Goal: Information Seeking & Learning: Learn about a topic

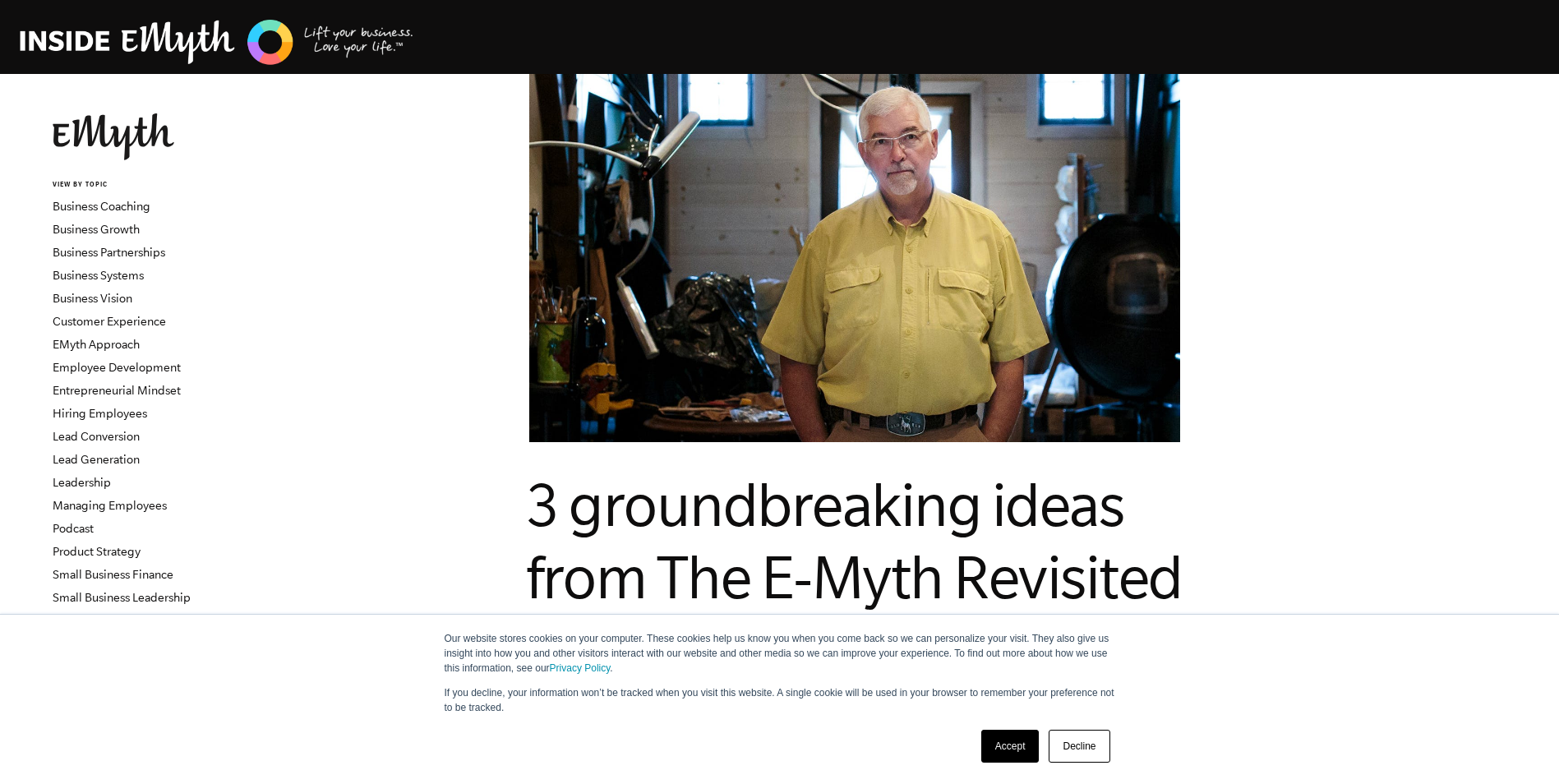
click at [156, 41] on img at bounding box center [217, 42] width 394 height 50
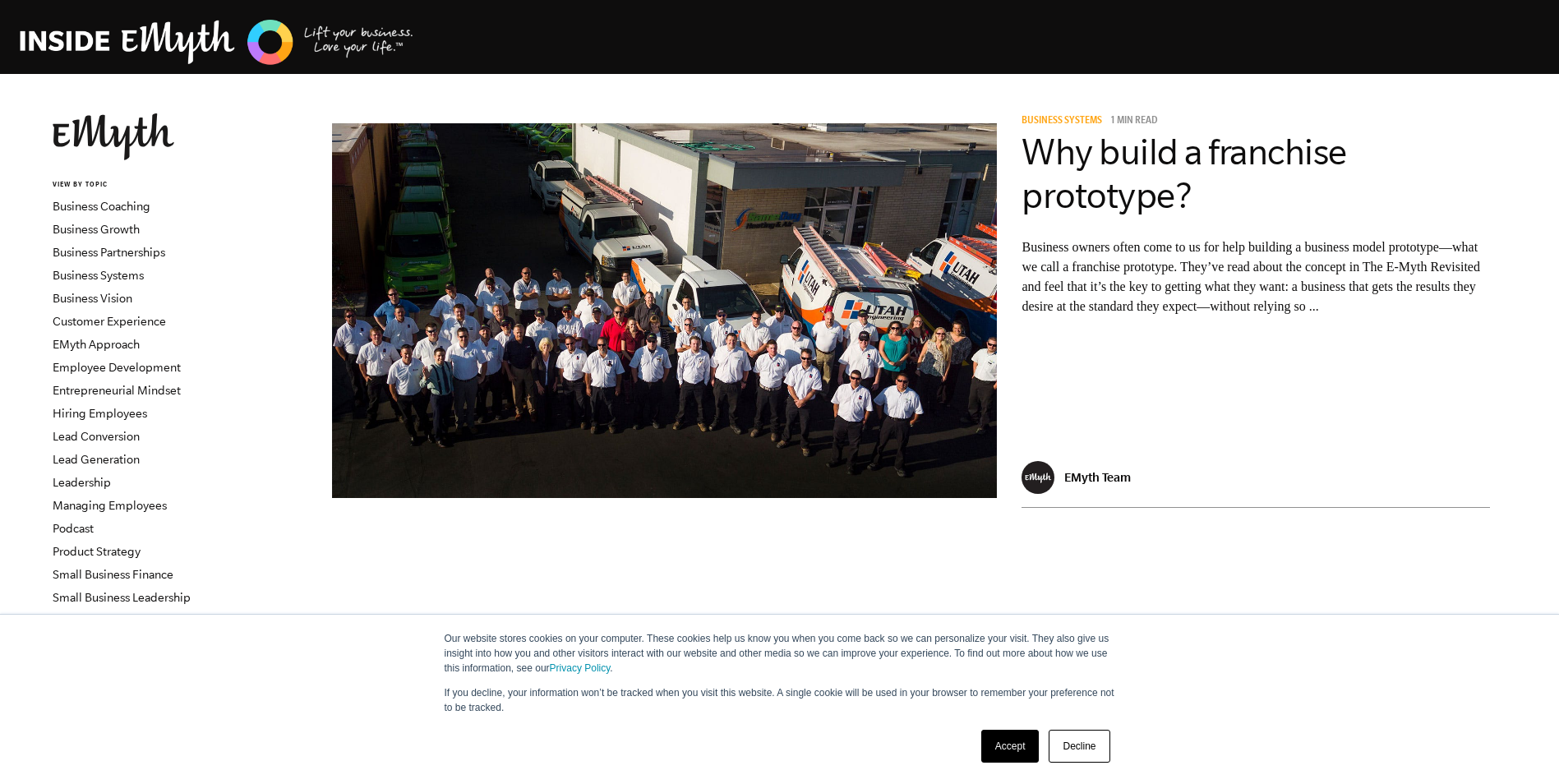
click at [138, 139] on img at bounding box center [113, 136] width 121 height 47
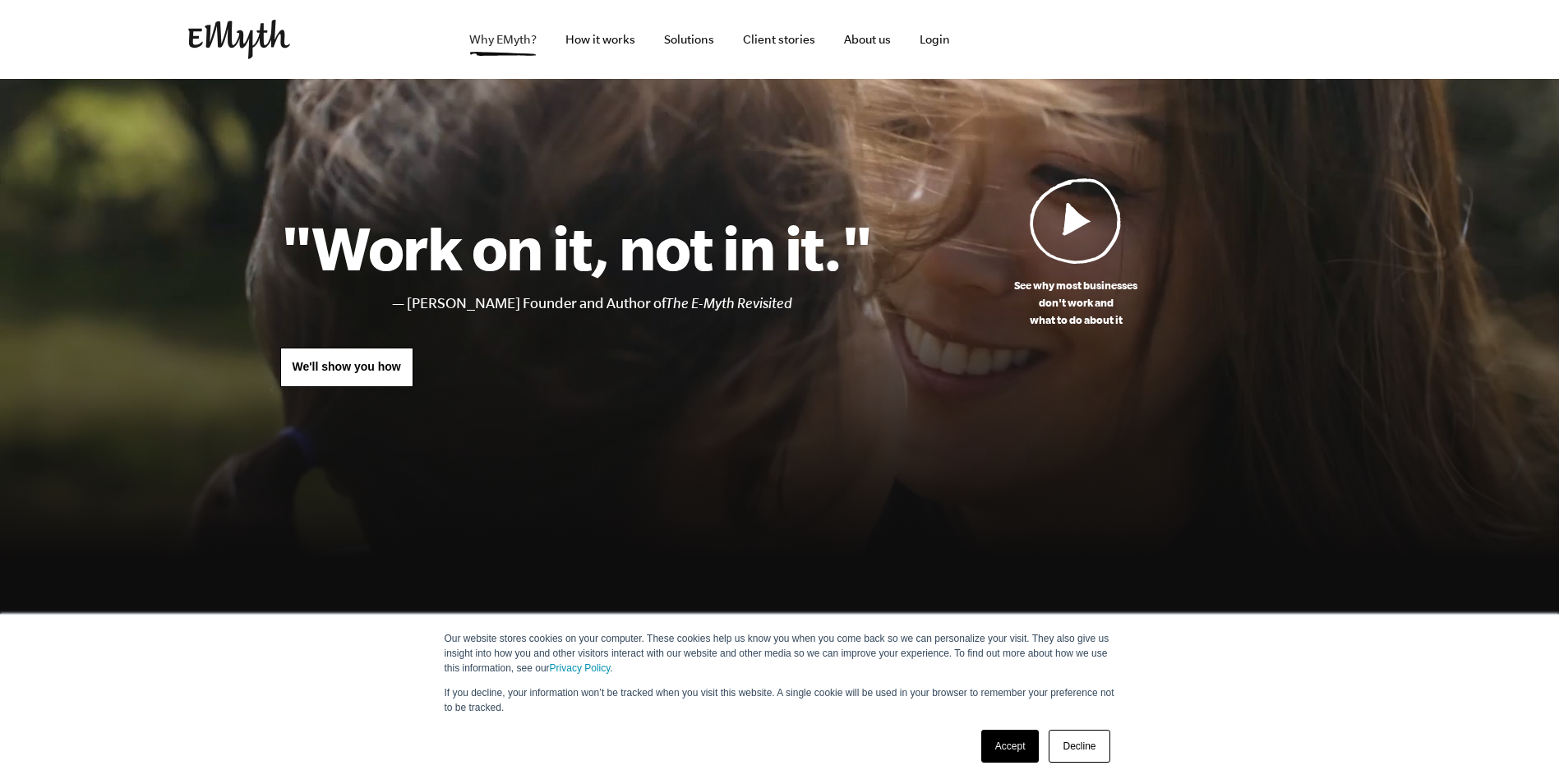
click at [515, 38] on link "Why EMyth?" at bounding box center [503, 39] width 94 height 79
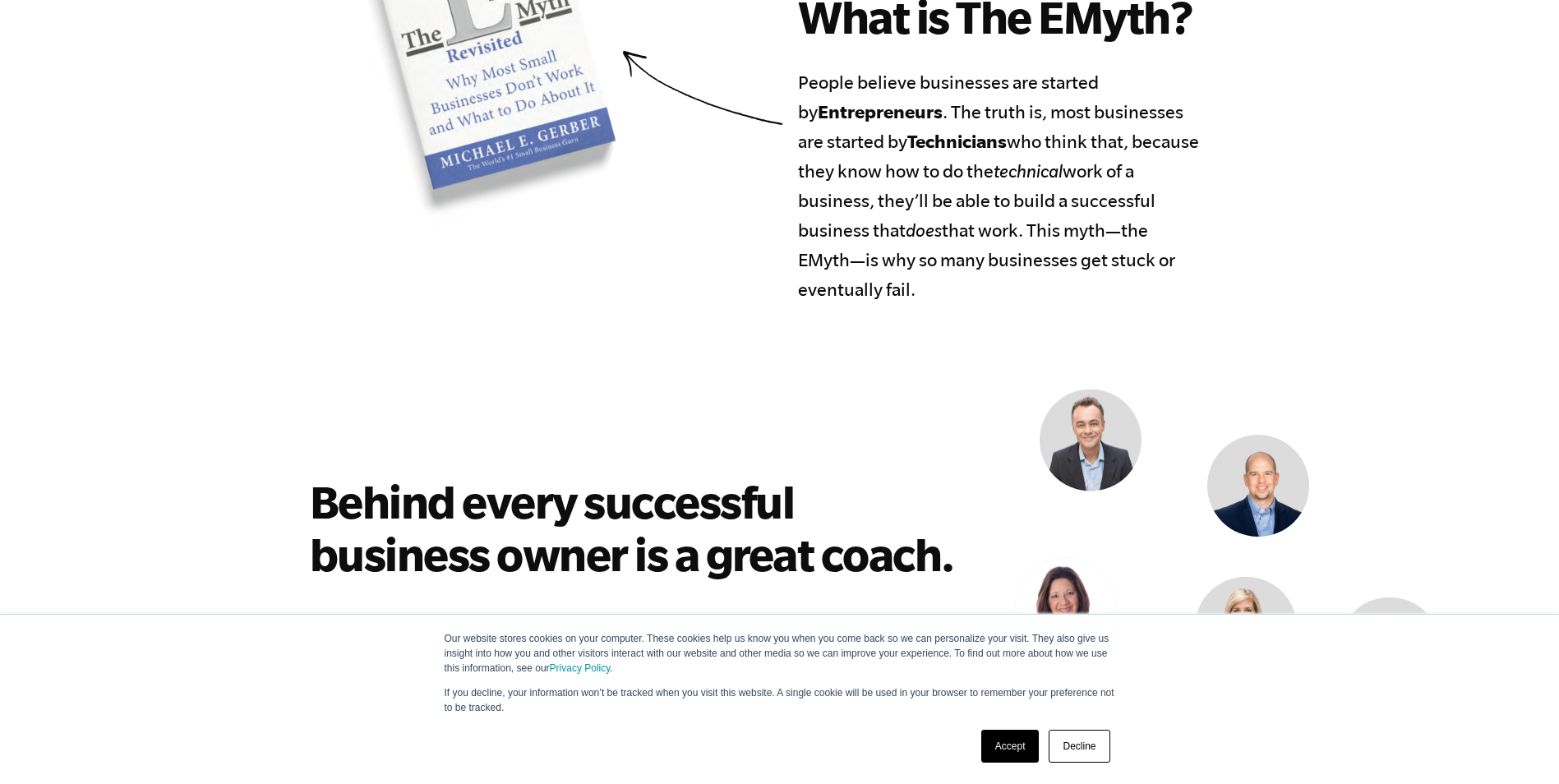
scroll to position [1068, 0]
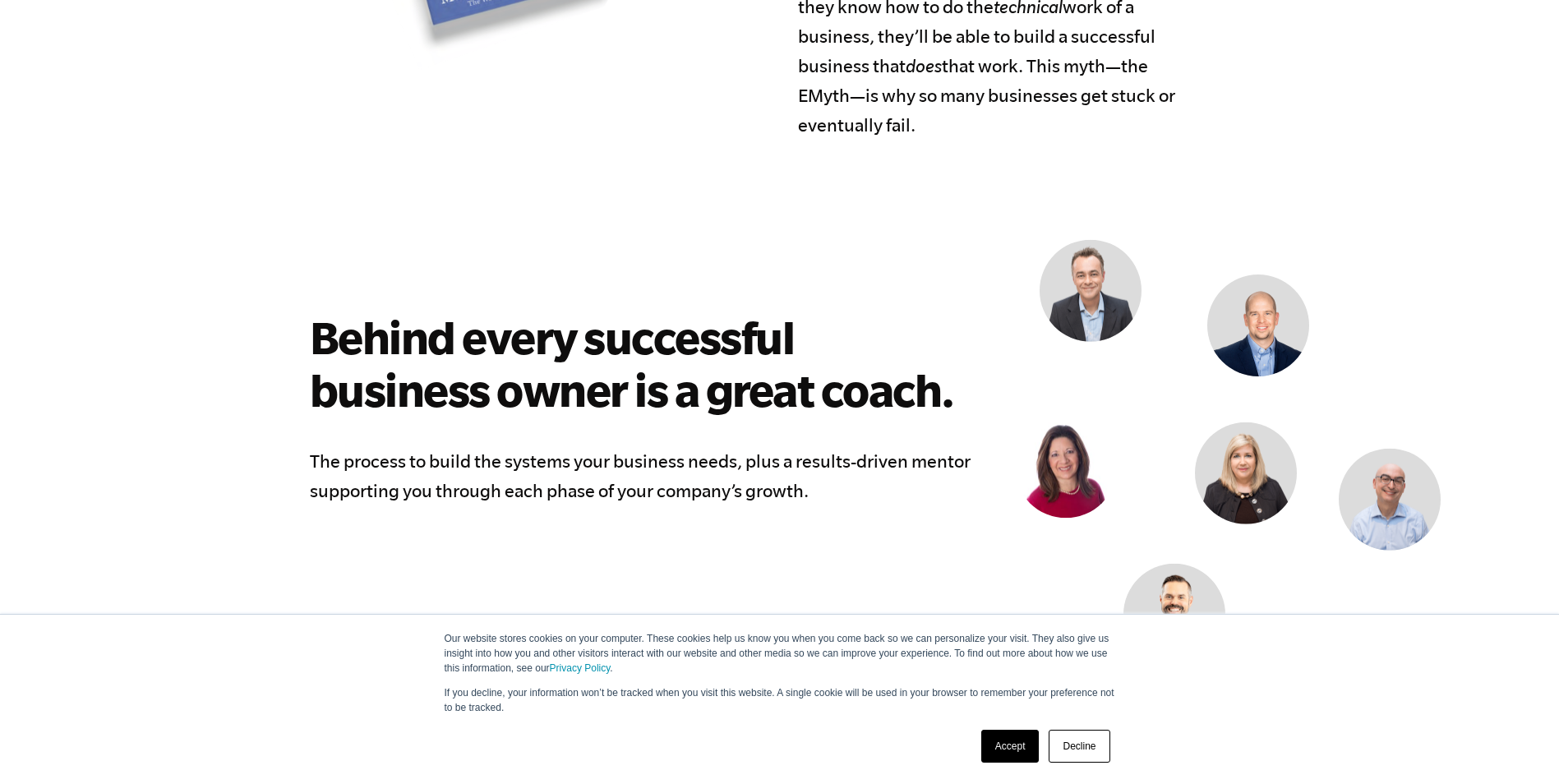
click at [1002, 749] on link "Accept" at bounding box center [1010, 745] width 59 height 33
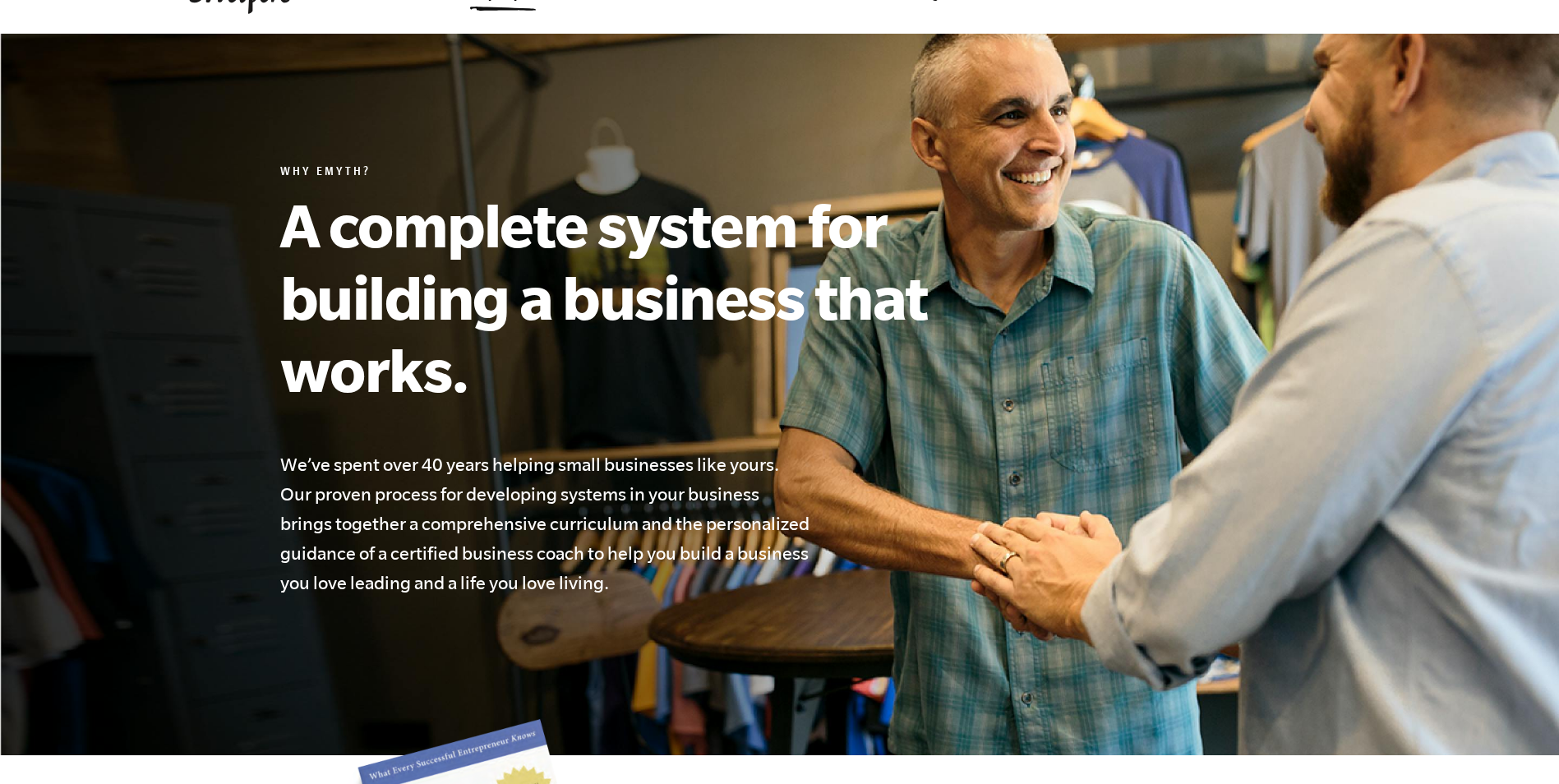
scroll to position [0, 0]
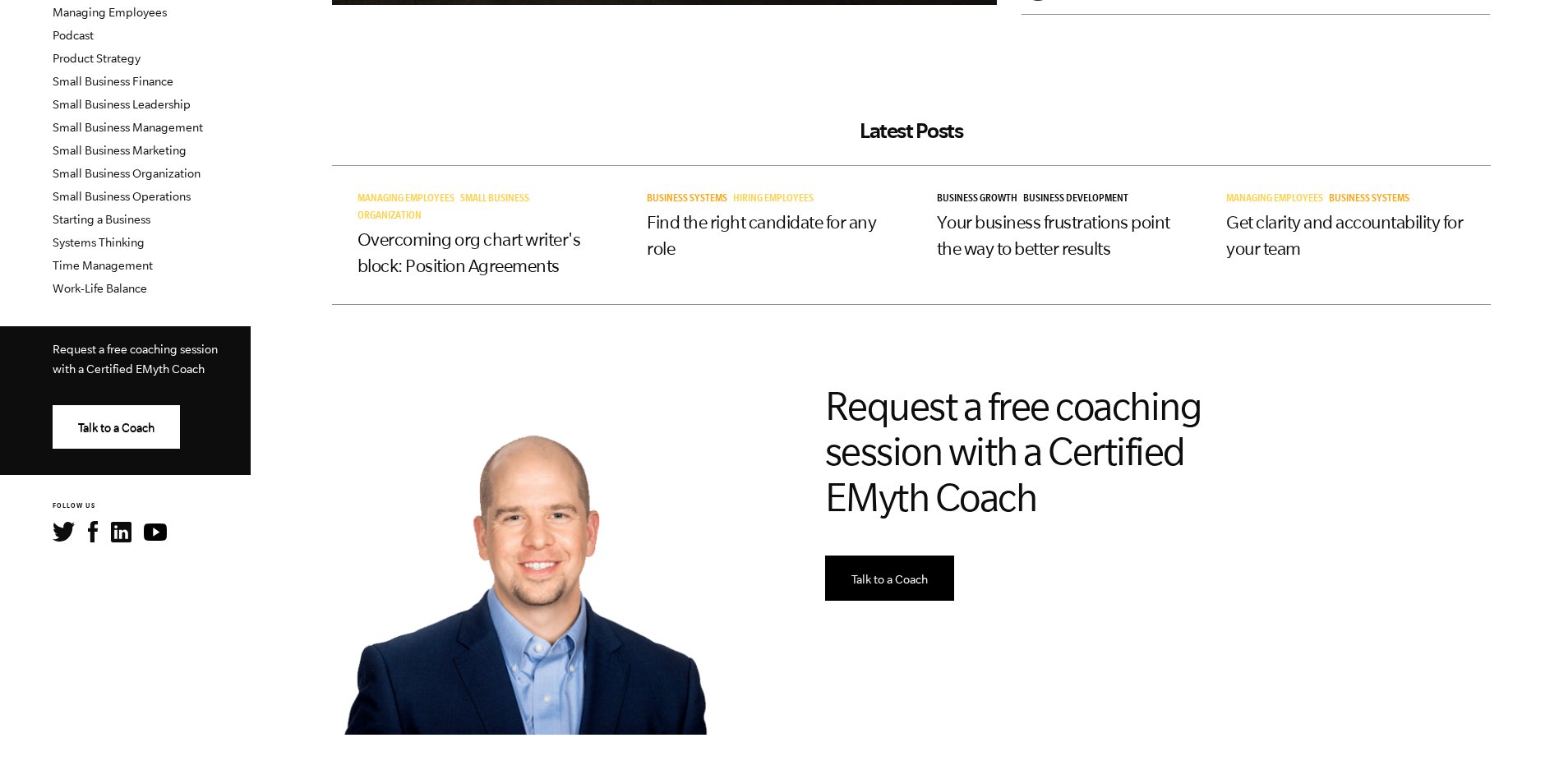
scroll to position [575, 0]
